Goal: Information Seeking & Learning: Learn about a topic

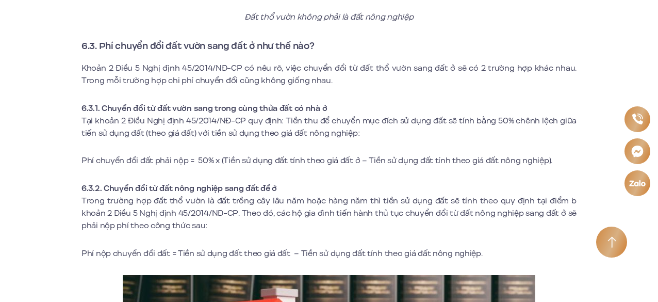
scroll to position [3843, 0]
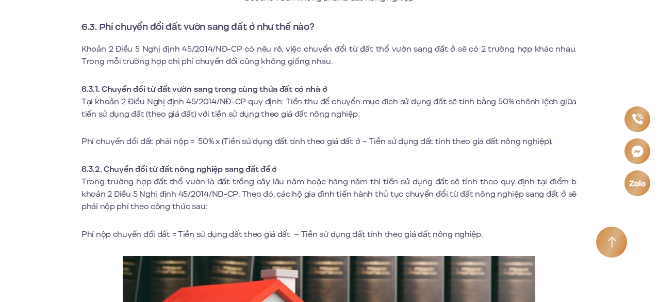
click at [254, 192] on p "Trong trường hợp đất thổ vườn là đất trồng cây lâu năm hoặc hàng năm thì tiền s…" at bounding box center [329, 193] width 495 height 37
click at [286, 228] on p "Phí nộp chuyển đổi đất = Tiền sử dụng đất theo giá đất – Tiền sử dụng đất tính …" at bounding box center [329, 234] width 495 height 12
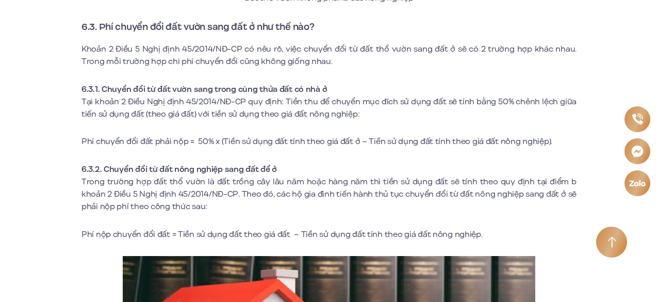
click at [286, 228] on p "Phí nộp chuyển đổi đất = Tiền sử dụng đất theo giá đất – Tiền sử dụng đất tính …" at bounding box center [329, 234] width 495 height 12
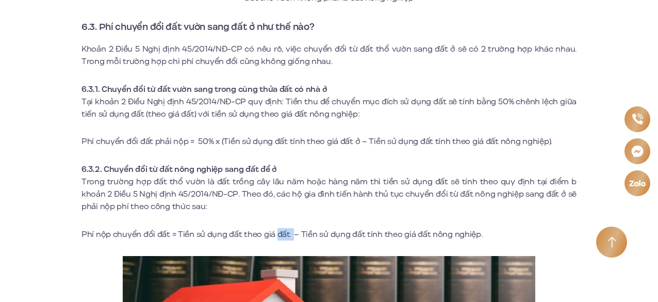
click at [286, 228] on p "Phí nộp chuyển đổi đất = Tiền sử dụng đất theo giá đất – Tiền sử dụng đất tính …" at bounding box center [329, 234] width 495 height 12
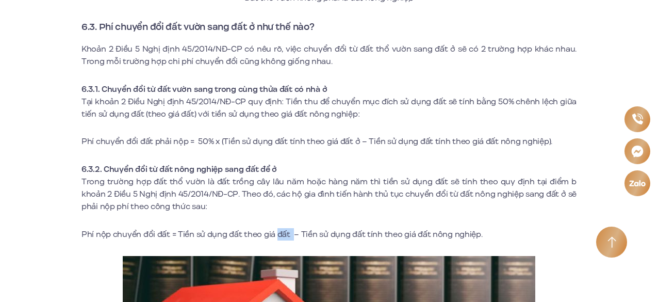
click at [286, 228] on p "Phí nộp chuyển đổi đất = Tiền sử dụng đất theo giá đất – Tiền sử dụng đất tính …" at bounding box center [329, 234] width 495 height 12
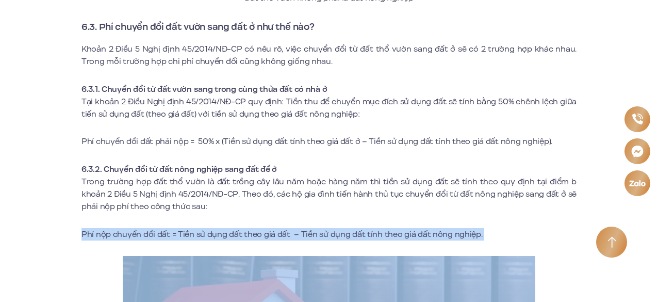
click at [286, 228] on p "Phí nộp chuyển đổi đất = Tiền sử dụng đất theo giá đất – Tiền sử dụng đất tính …" at bounding box center [329, 234] width 495 height 12
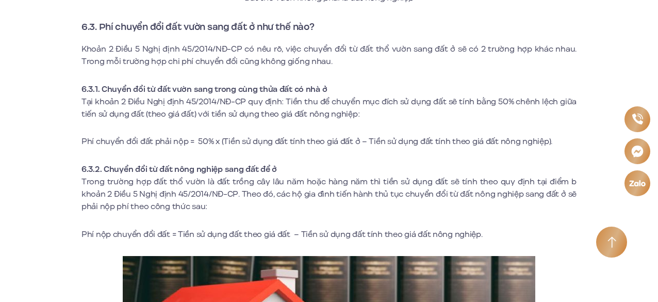
click at [286, 228] on p "Phí nộp chuyển đổi đất = Tiền sử dụng đất theo giá đất – Tiền sử dụng đất tính …" at bounding box center [329, 234] width 495 height 12
click at [284, 228] on p "Phí nộp chuyển đổi đất = Tiền sử dụng đất theo giá đất – Tiền sử dụng đất tính …" at bounding box center [329, 234] width 495 height 12
click at [289, 228] on p "Phí nộp chuyển đổi đất = Tiền sử dụng đất theo giá đất – Tiền sử dụng đất tính …" at bounding box center [329, 234] width 495 height 12
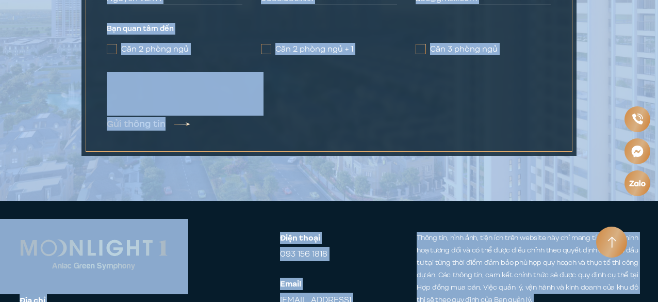
scroll to position [5102, 0]
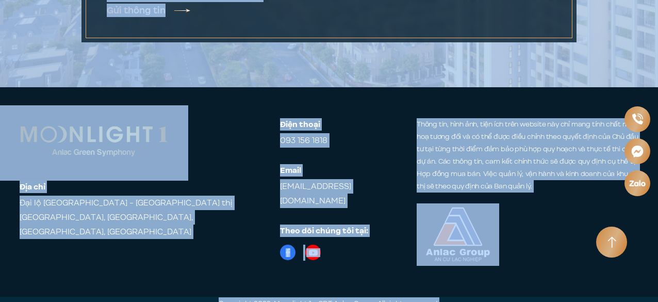
drag, startPoint x: 272, startPoint y: 216, endPoint x: 660, endPoint y: 325, distance: 402.6
